Goal: Task Accomplishment & Management: Use online tool/utility

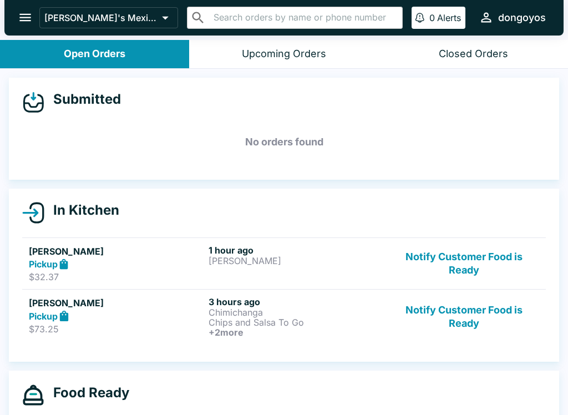
click at [463, 254] on button "Notify Customer Food is Ready" at bounding box center [464, 264] width 150 height 38
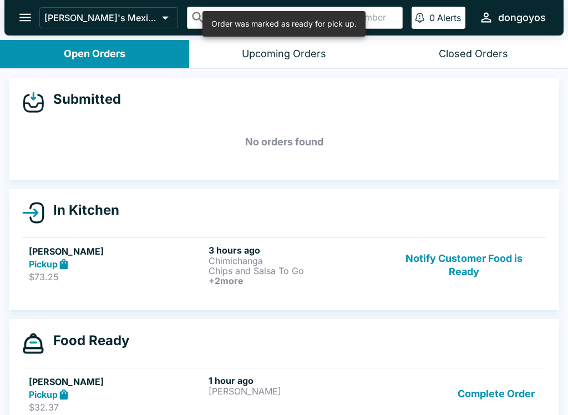
click at [469, 257] on button "Notify Customer Food is Ready" at bounding box center [464, 265] width 150 height 41
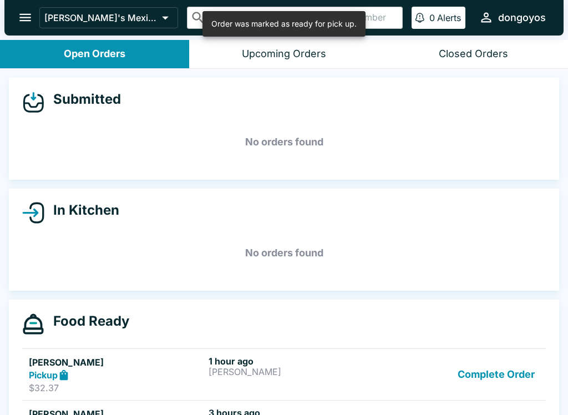
click at [494, 357] on button "Complete Order" at bounding box center [496, 375] width 86 height 38
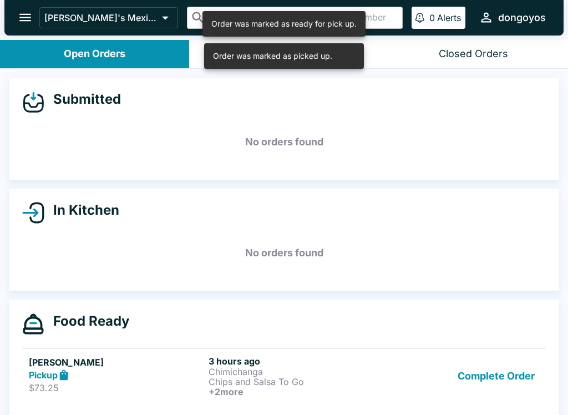
click at [496, 382] on button "Complete Order" at bounding box center [496, 376] width 86 height 41
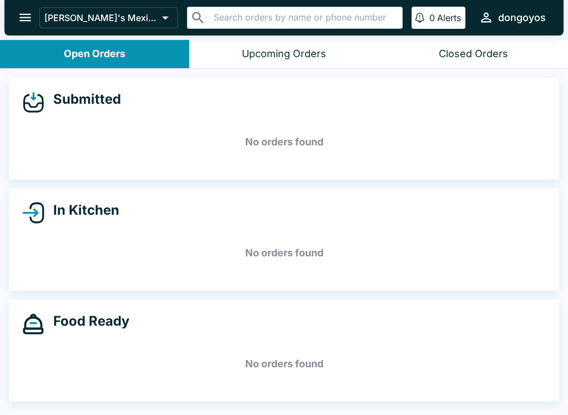
click at [228, 50] on button "Upcoming Orders" at bounding box center [283, 54] width 189 height 28
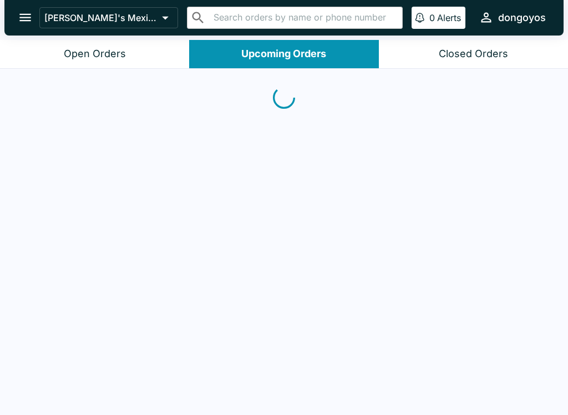
click at [453, 66] on button "Closed Orders" at bounding box center [473, 54] width 189 height 28
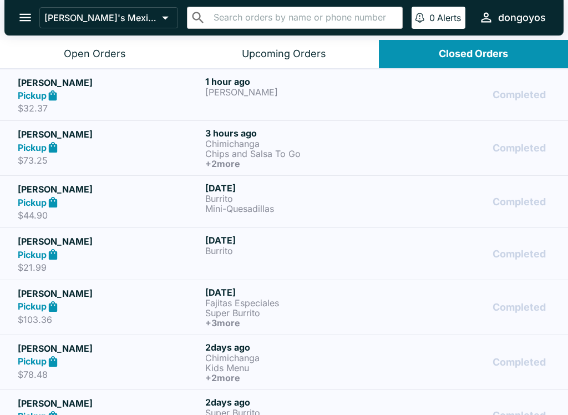
click at [162, 88] on h5 "[PERSON_NAME]" at bounding box center [109, 82] width 183 height 13
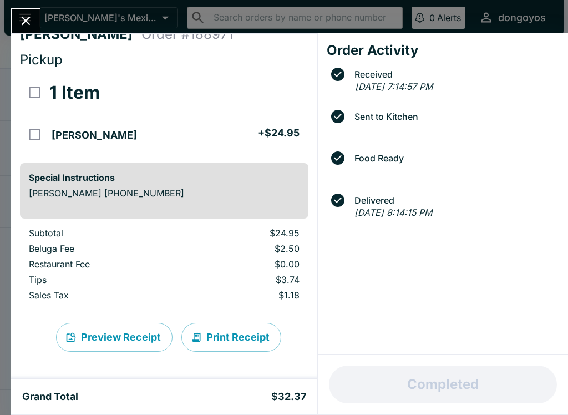
click at [27, 26] on icon "Close" at bounding box center [25, 20] width 15 height 15
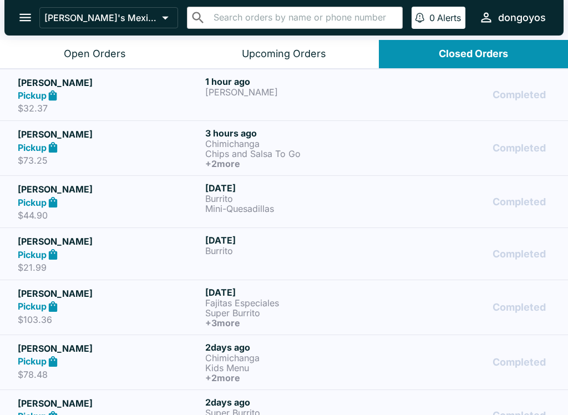
click at [160, 140] on h5 "[PERSON_NAME]" at bounding box center [109, 134] width 183 height 13
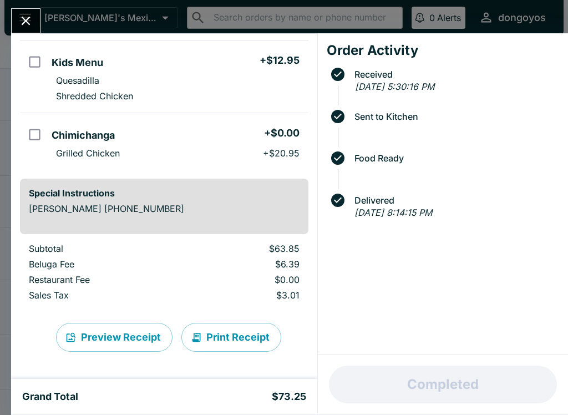
scroll to position [208, 0]
click at [32, 27] on icon "Close" at bounding box center [25, 20] width 15 height 15
